Goal: Navigation & Orientation: Find specific page/section

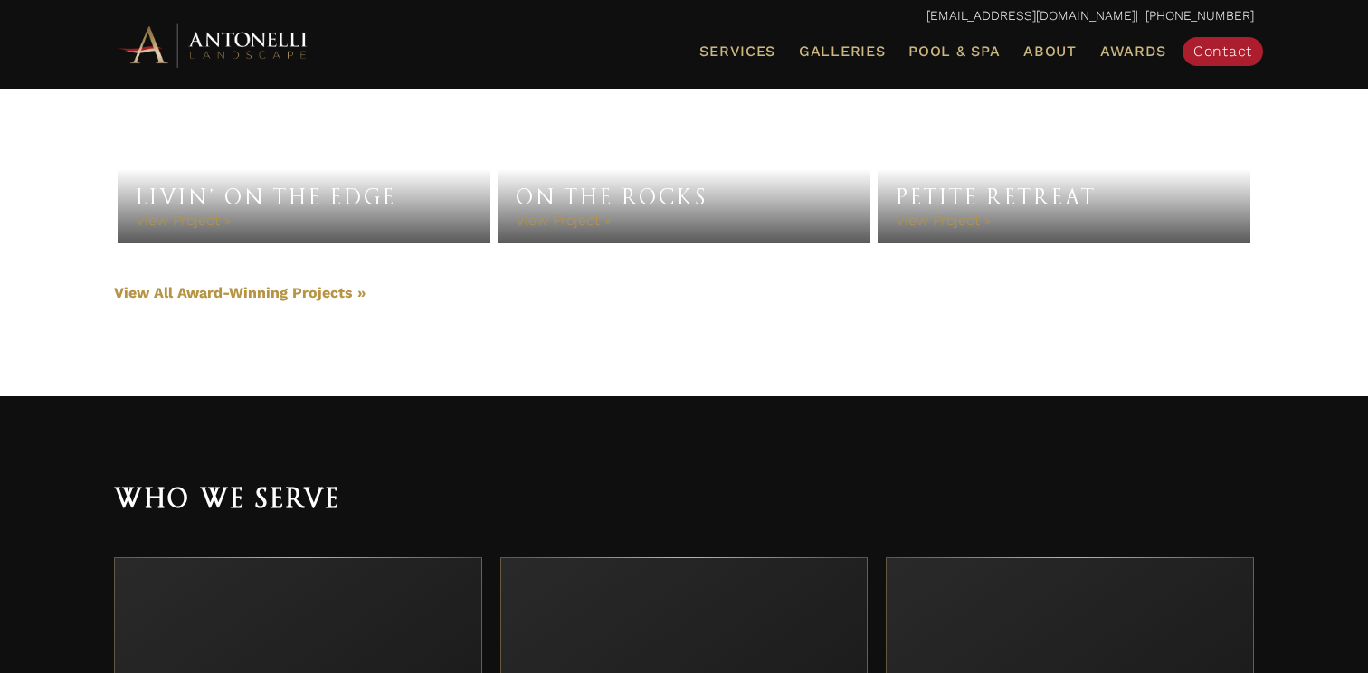
scroll to position [4184, 0]
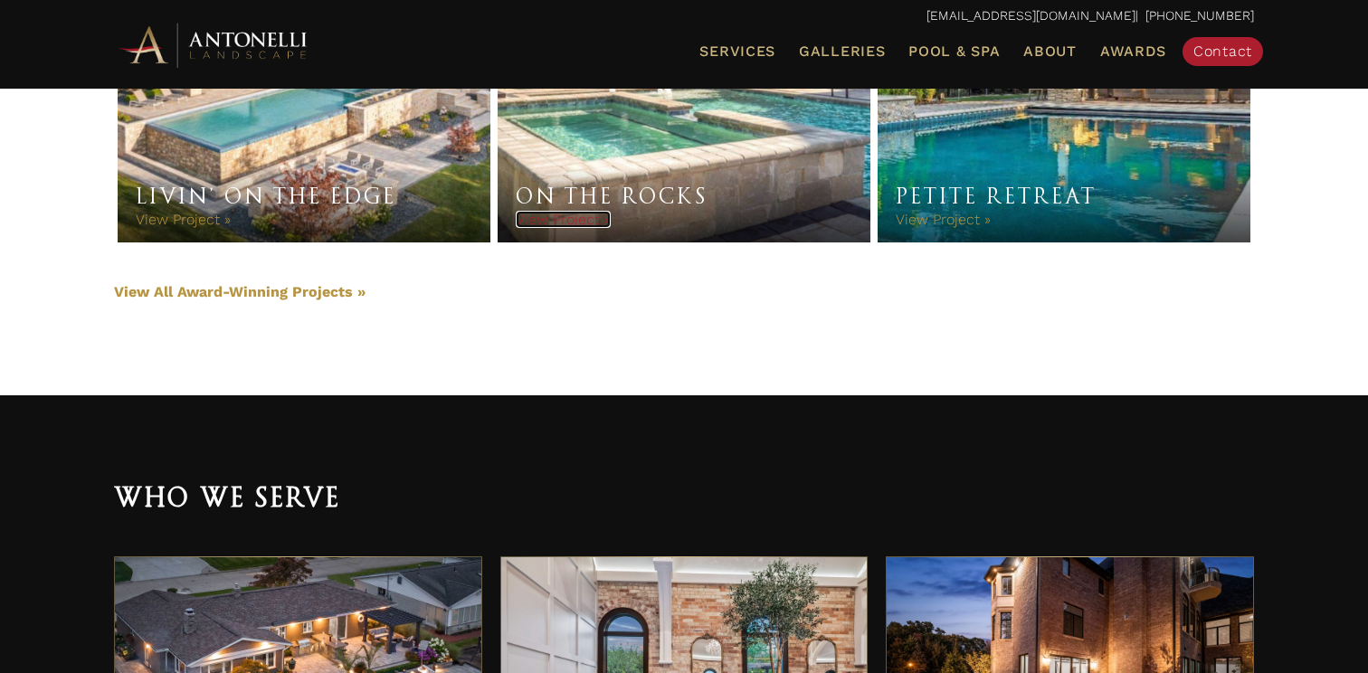
click at [589, 219] on link "View Project »" at bounding box center [563, 219] width 95 height 17
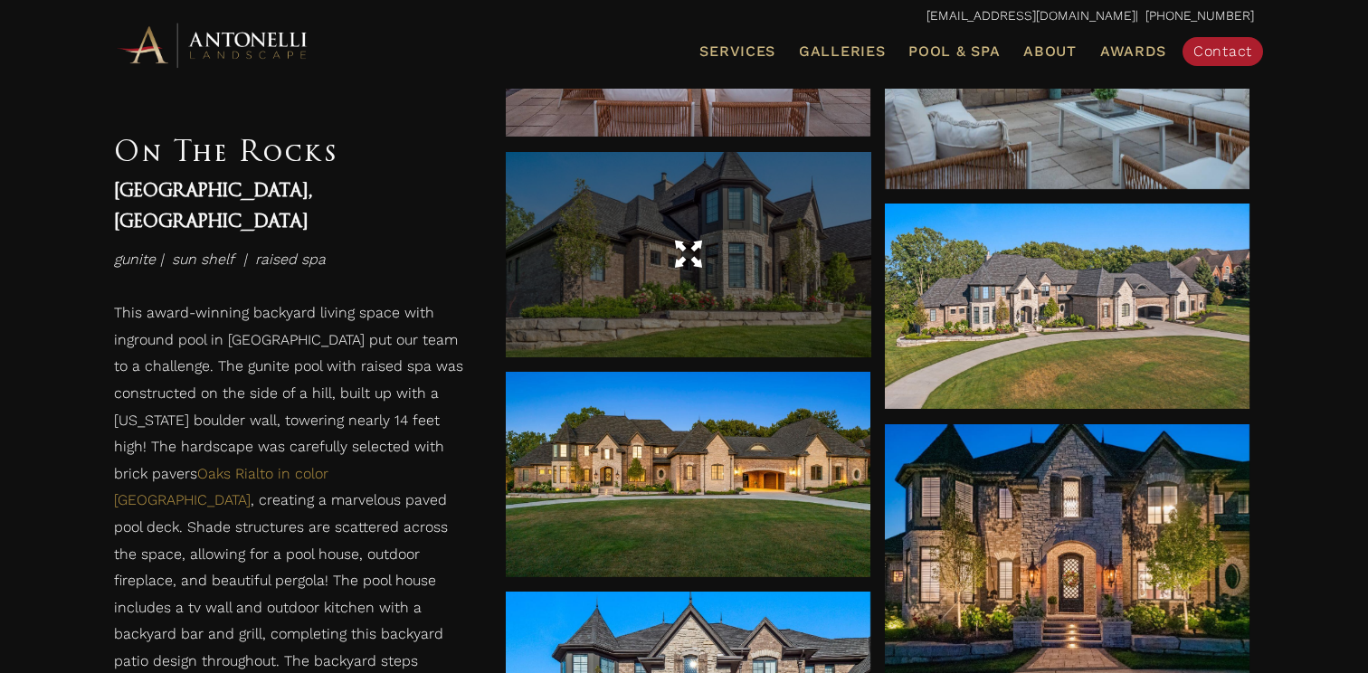
scroll to position [4042, 0]
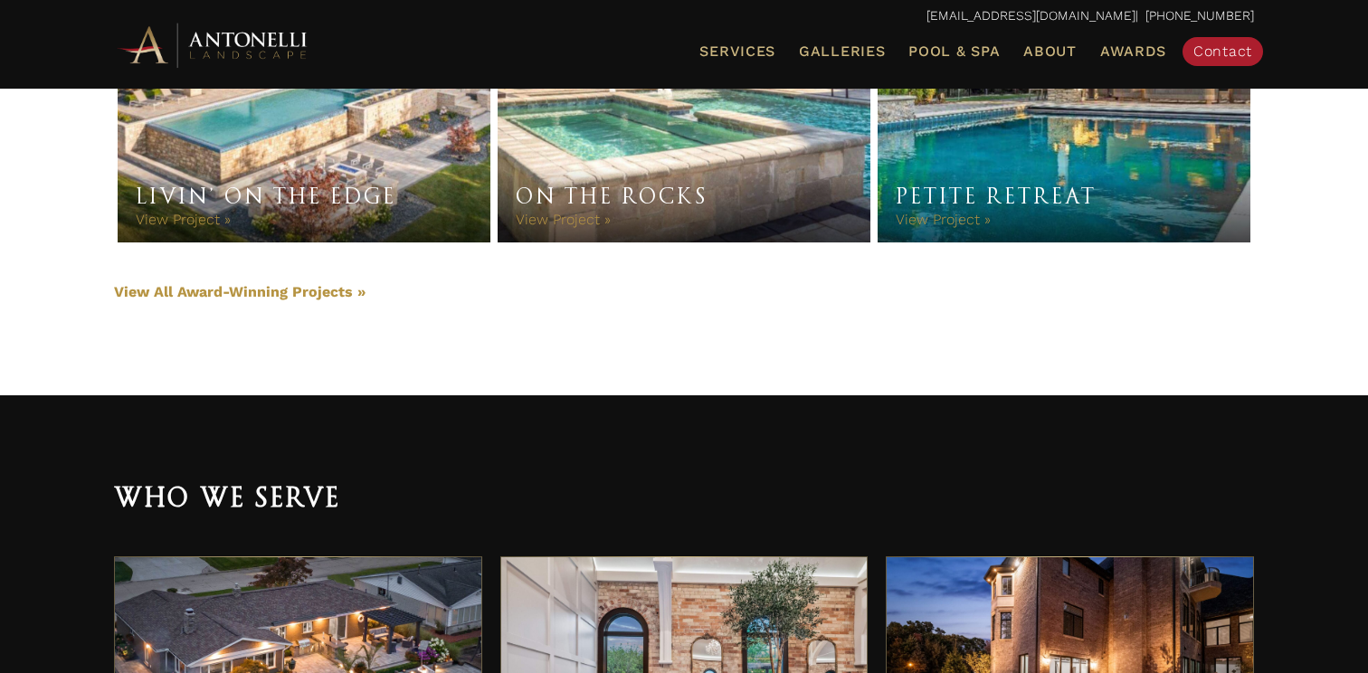
click at [155, 29] on img at bounding box center [213, 45] width 199 height 50
